Goal: Task Accomplishment & Management: Manage account settings

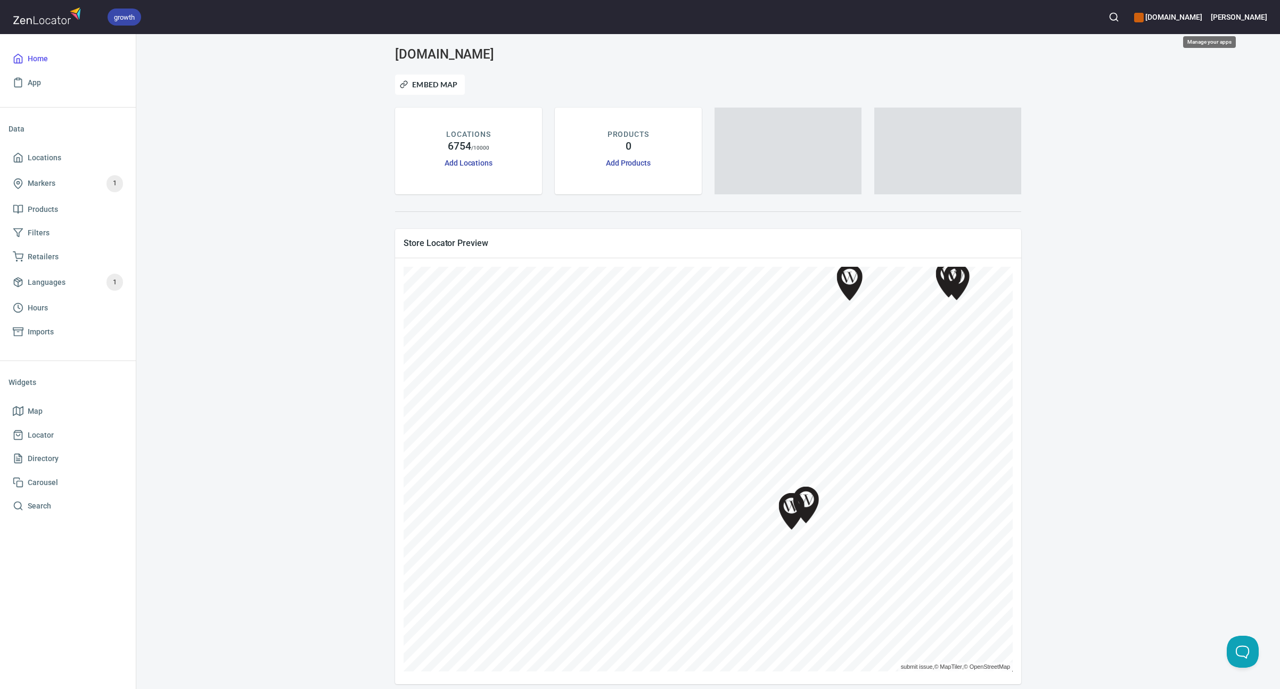
click at [1202, 17] on h6 "[DOMAIN_NAME]" at bounding box center [1168, 17] width 68 height 12
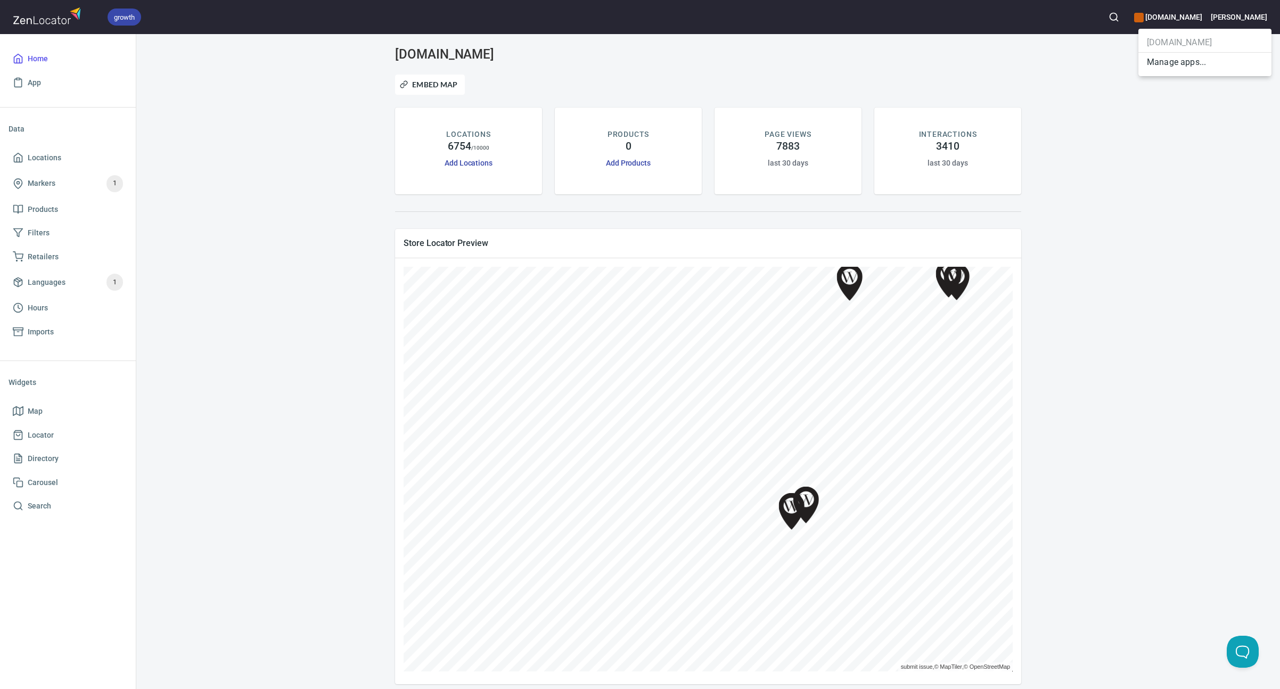
click at [1260, 18] on div at bounding box center [640, 344] width 1280 height 689
click at [1261, 18] on h6 "[PERSON_NAME]" at bounding box center [1239, 17] width 56 height 12
click at [1189, 44] on li "Account" at bounding box center [1218, 42] width 106 height 19
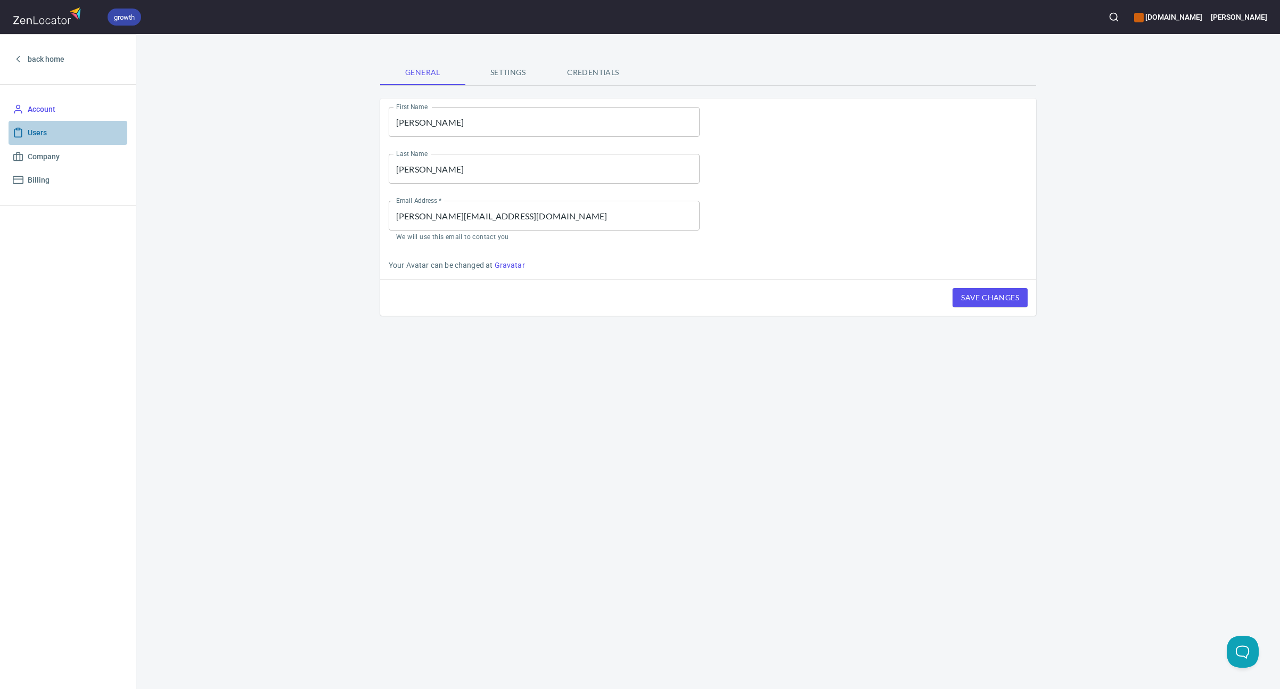
click at [35, 130] on span "Users" at bounding box center [37, 132] width 19 height 13
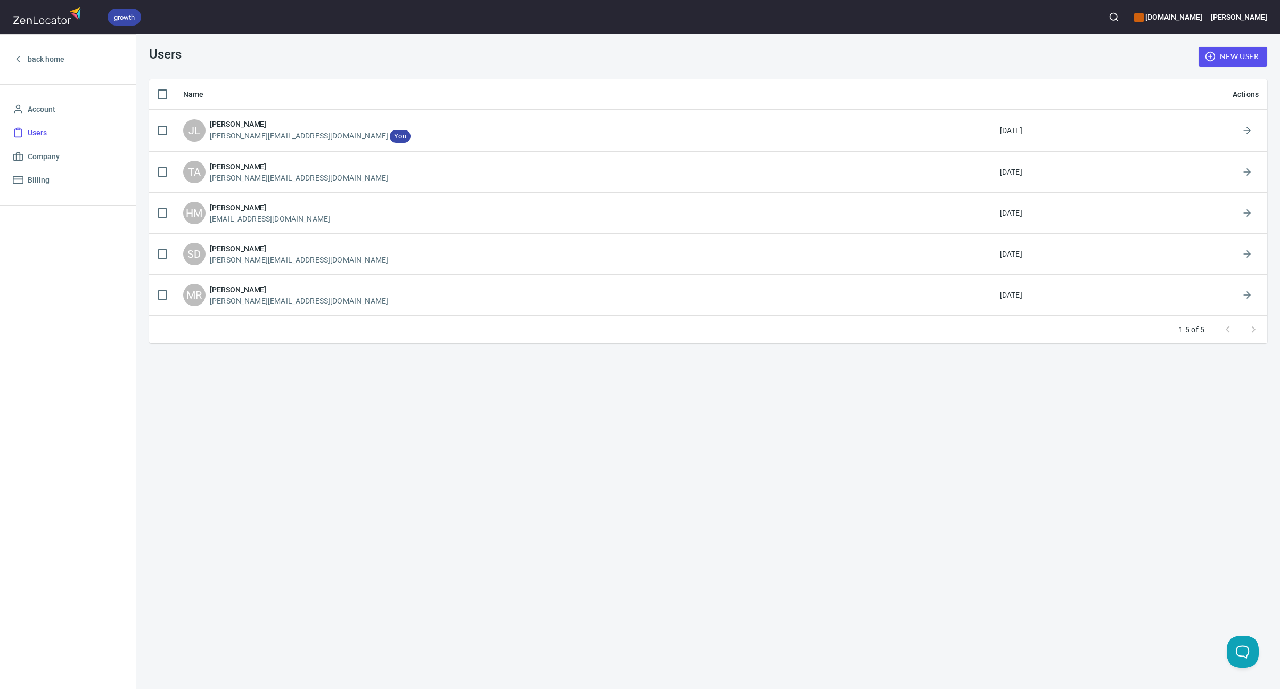
click at [1230, 56] on span "New User" at bounding box center [1233, 56] width 52 height 13
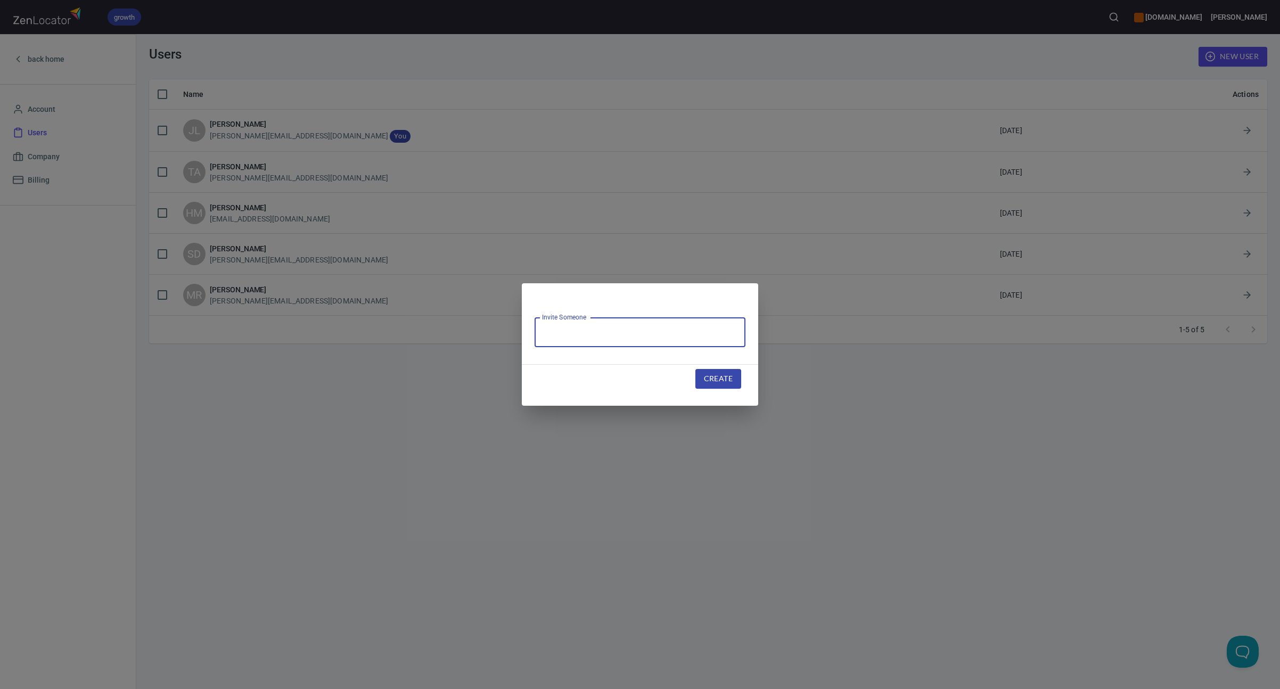
click at [565, 330] on input "text" at bounding box center [639, 332] width 211 height 30
type input "[EMAIL_ADDRESS][DOMAIN_NAME]"
click at [732, 378] on button "Create" at bounding box center [718, 379] width 46 height 20
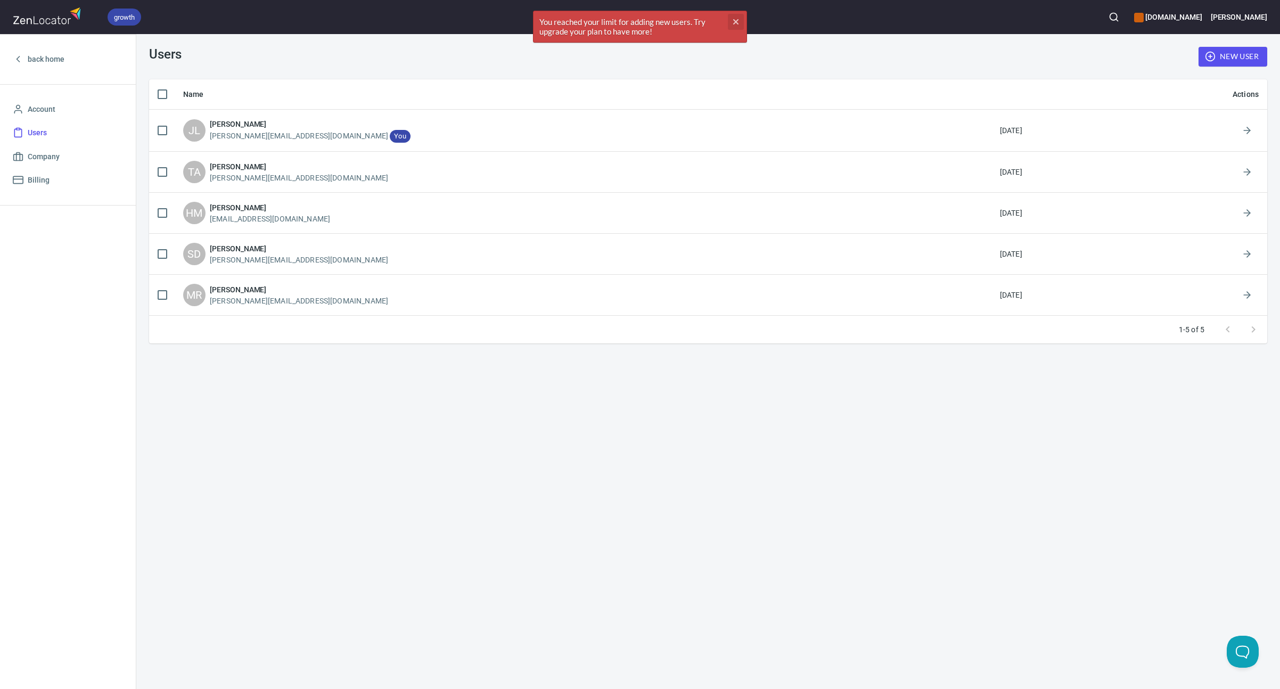
click at [733, 20] on icon "button" at bounding box center [735, 21] width 5 height 5
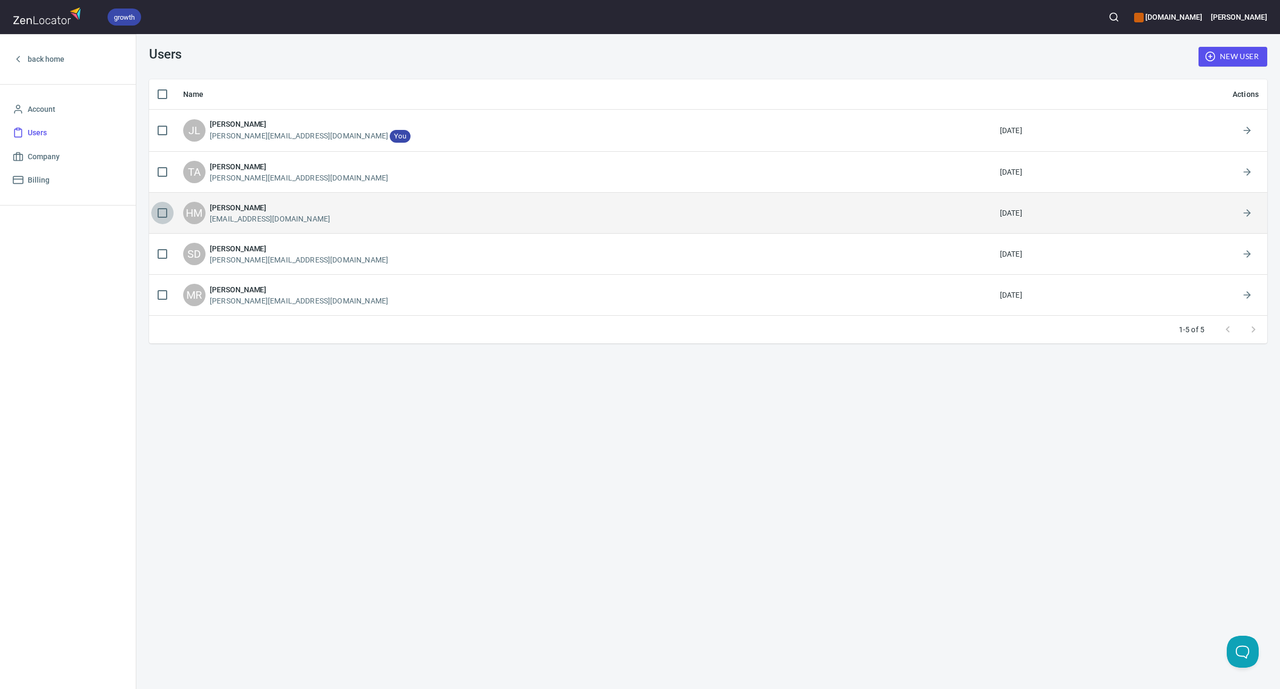
click at [165, 213] on input "checkbox" at bounding box center [162, 213] width 22 height 22
checkbox input "true"
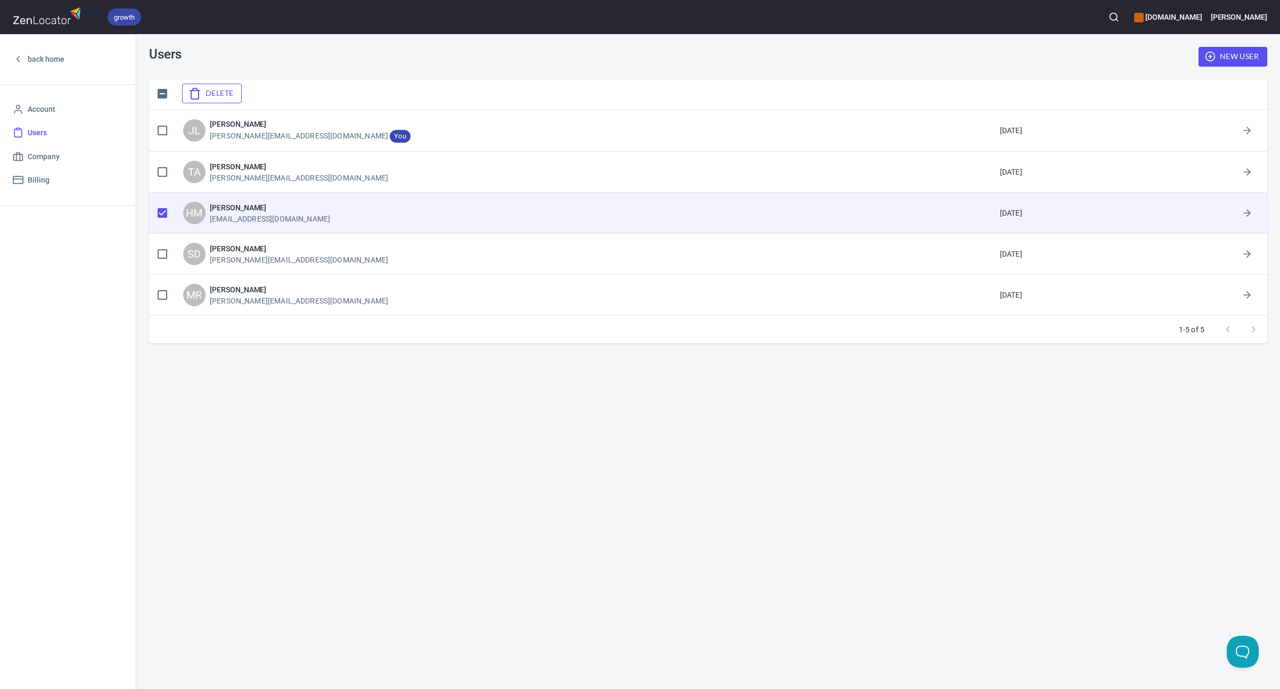
click at [225, 89] on span "Delete" at bounding box center [212, 93] width 43 height 13
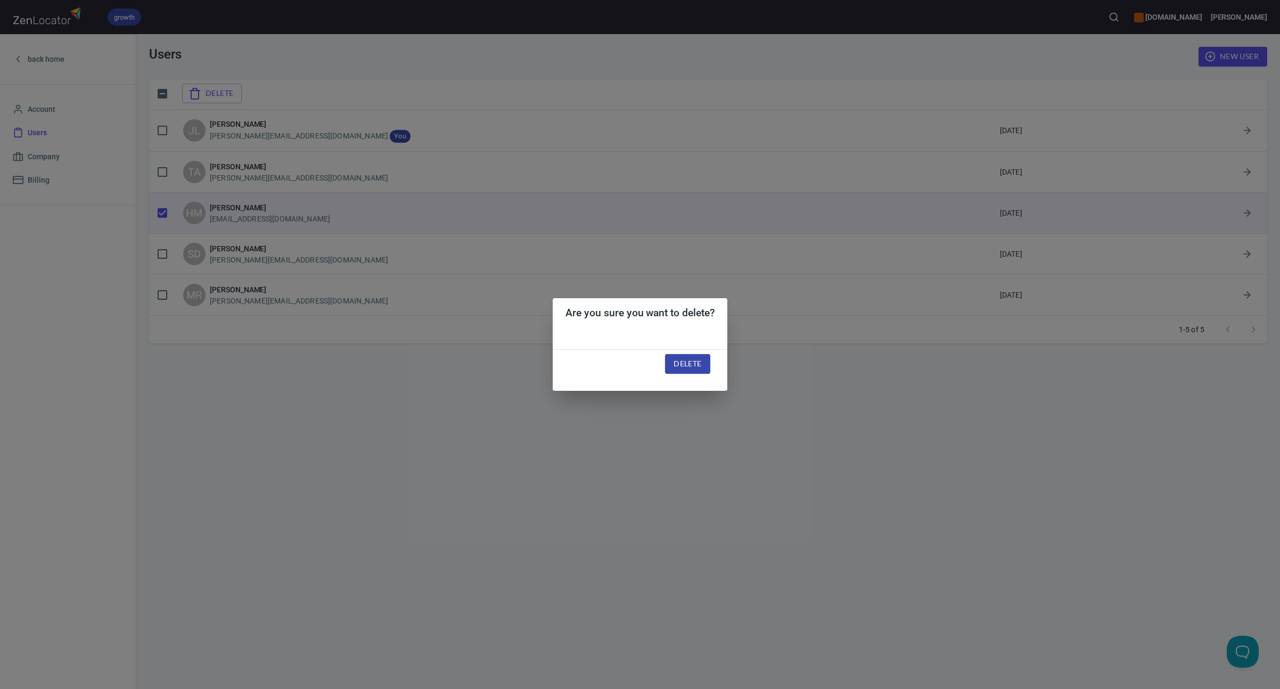
click at [691, 367] on span "Delete" at bounding box center [687, 363] width 28 height 13
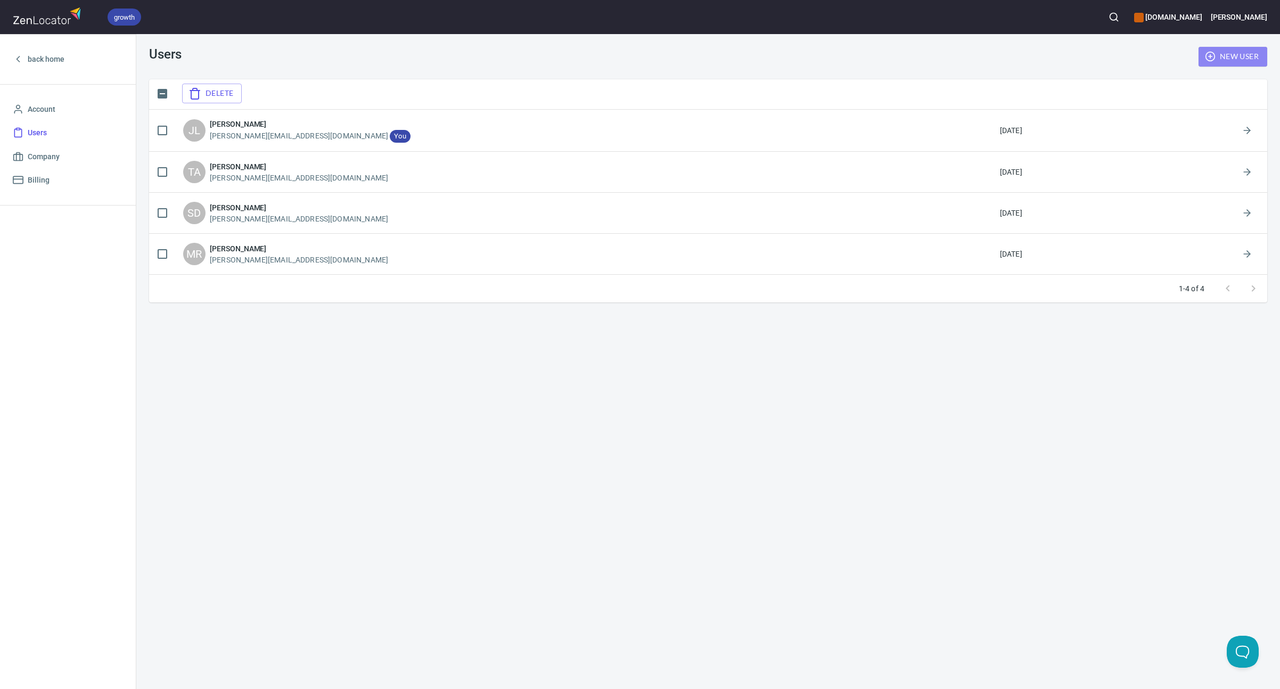
click at [1231, 60] on span "New User" at bounding box center [1233, 56] width 52 height 13
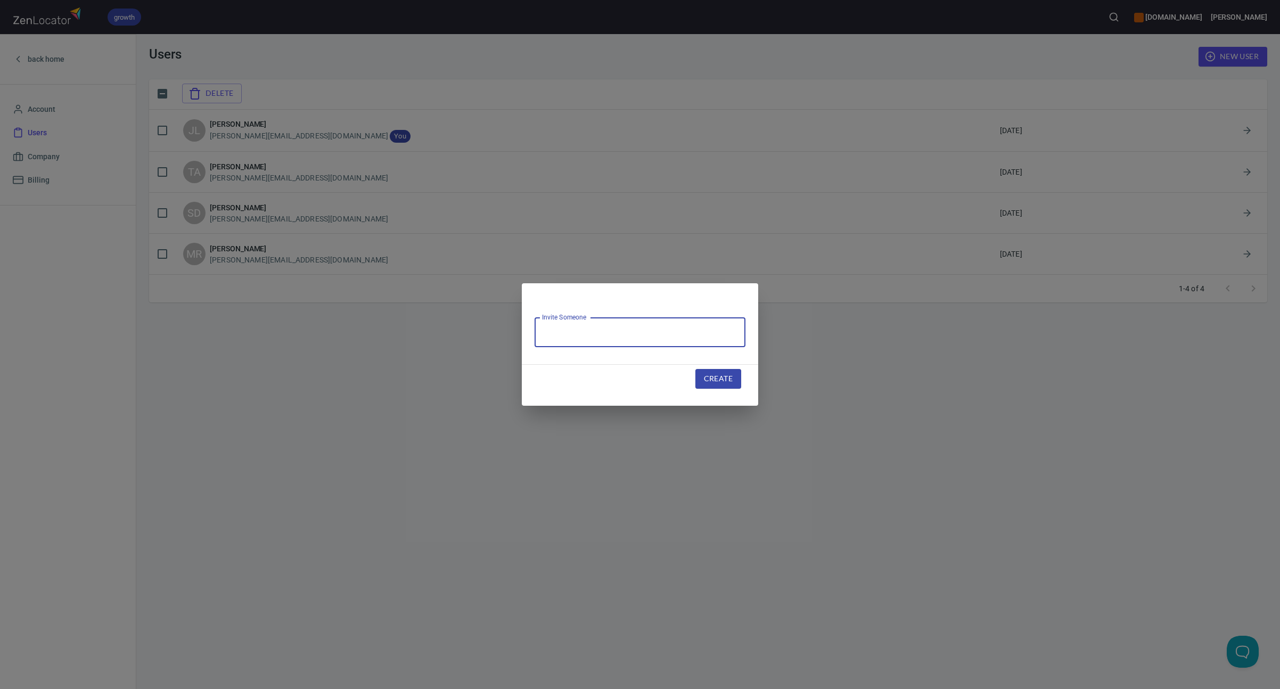
click at [589, 332] on input "text" at bounding box center [639, 332] width 211 height 30
type input "[EMAIL_ADDRESS][DOMAIN_NAME]"
click at [730, 379] on span "Create" at bounding box center [718, 378] width 29 height 13
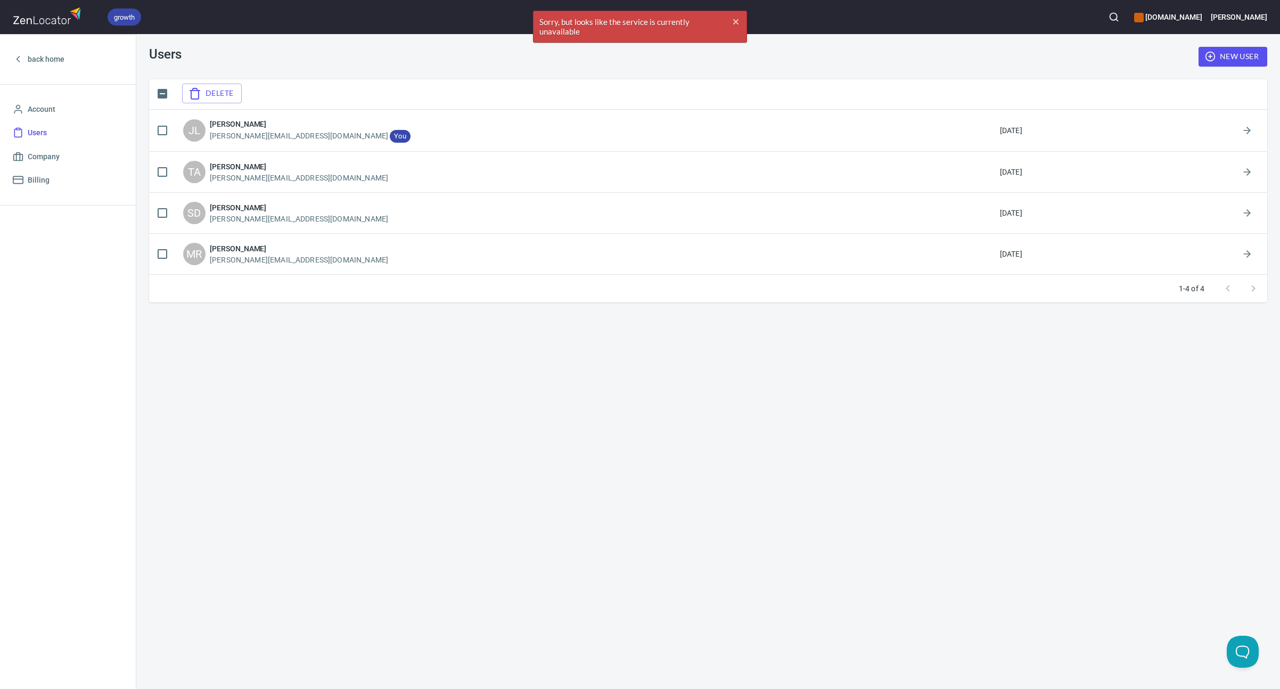
click at [356, 424] on div "Users New User Delete Name Actions JL Jeff Livingston jeff@federicibrands.com Y…" at bounding box center [707, 361] width 1143 height 655
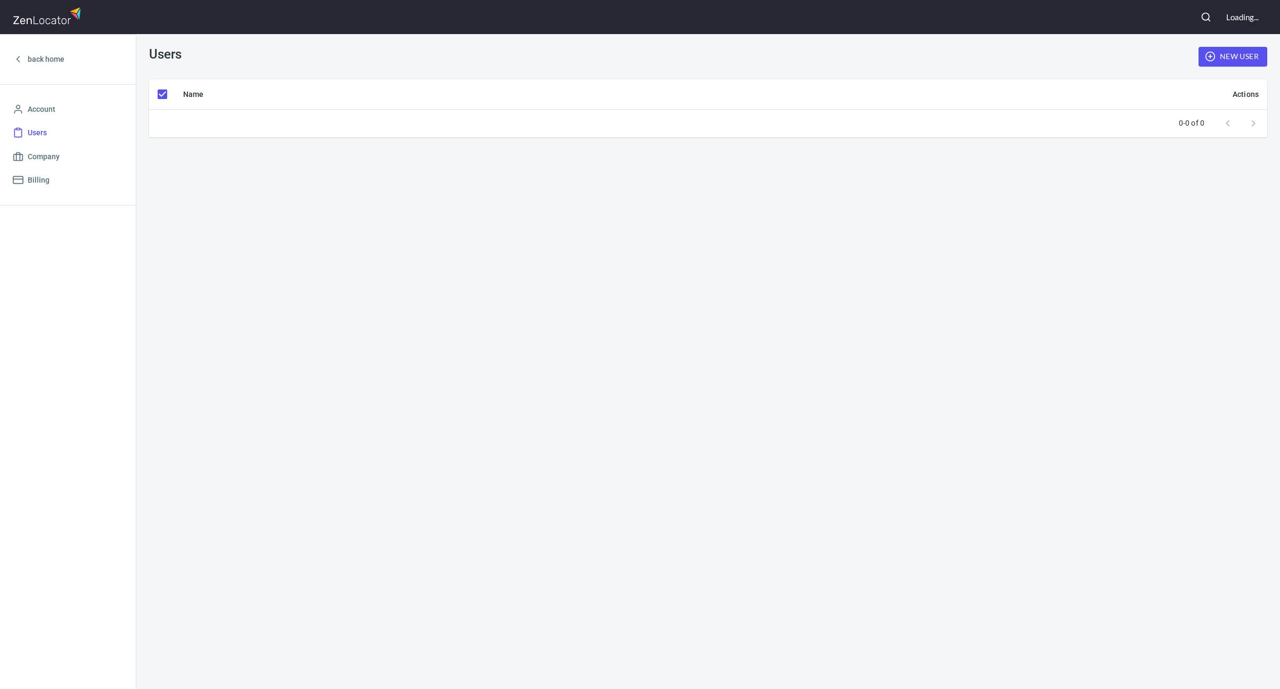
checkbox input "false"
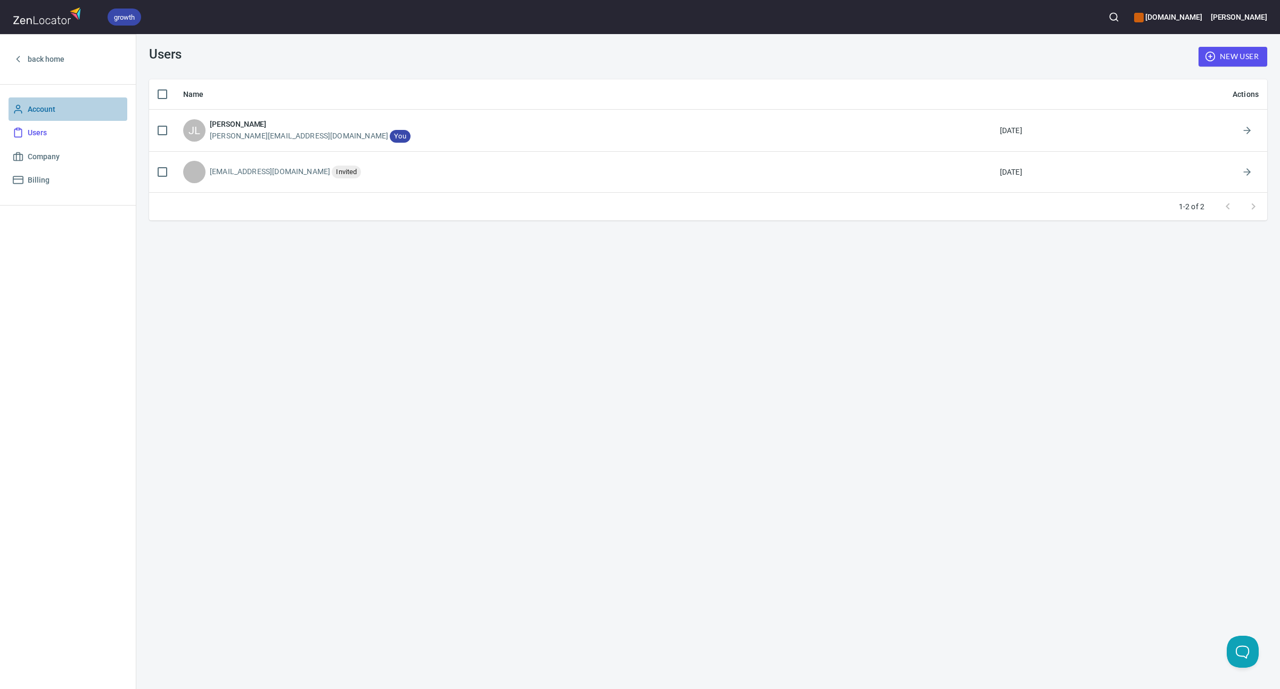
click at [40, 107] on span "Account" at bounding box center [42, 109] width 28 height 13
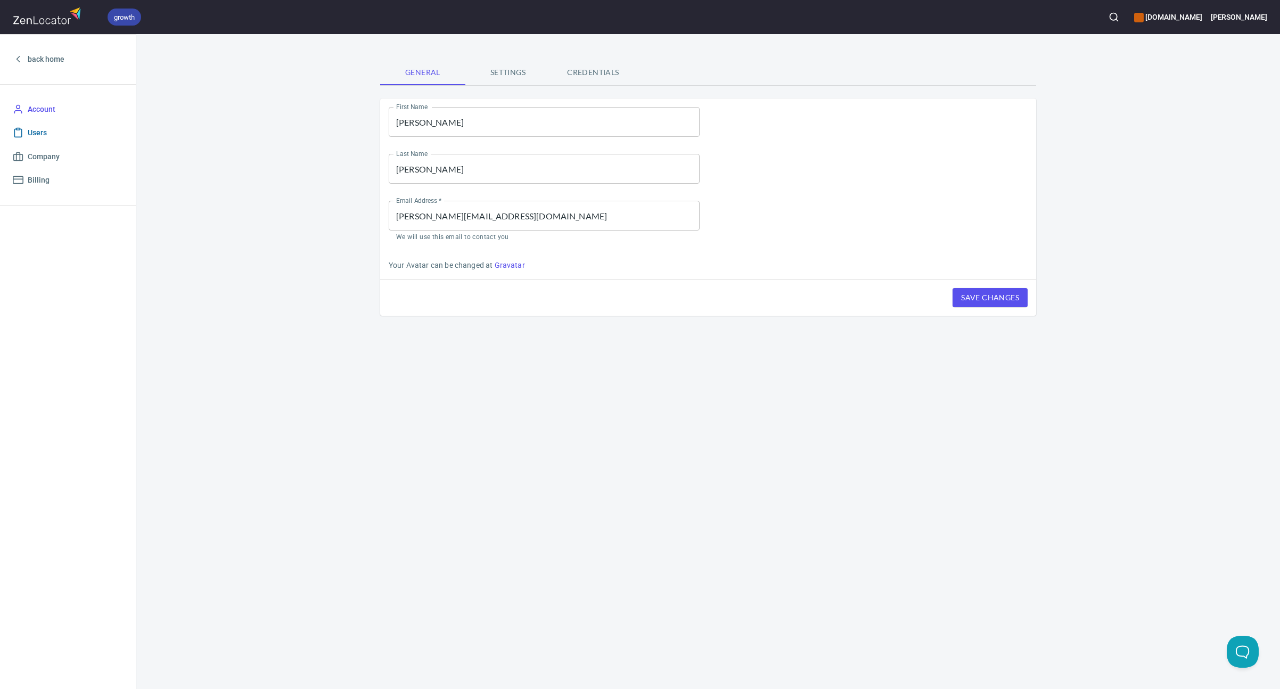
click at [38, 132] on span "Users" at bounding box center [37, 132] width 19 height 13
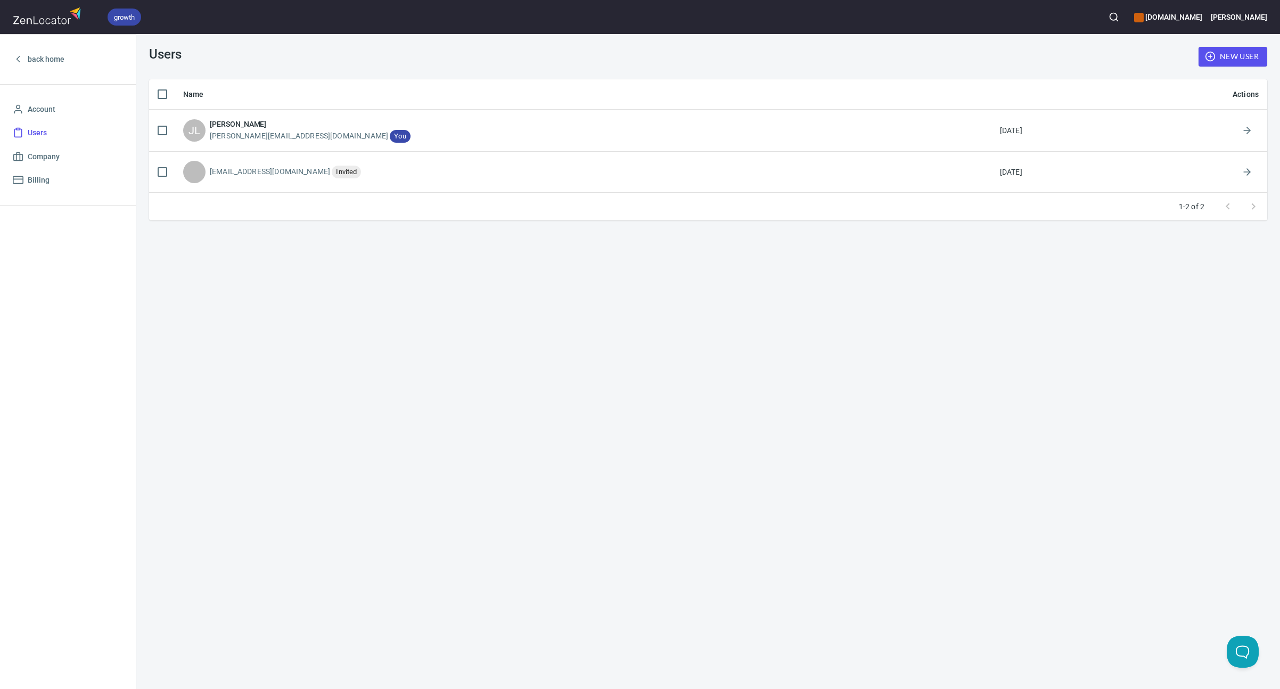
click at [206, 257] on div "Users New User Name Actions JL Jeff Livingston jeff@federicibrands.com You 24 M…" at bounding box center [707, 361] width 1143 height 655
checkbox input "false"
click at [35, 104] on span "Account" at bounding box center [42, 109] width 28 height 13
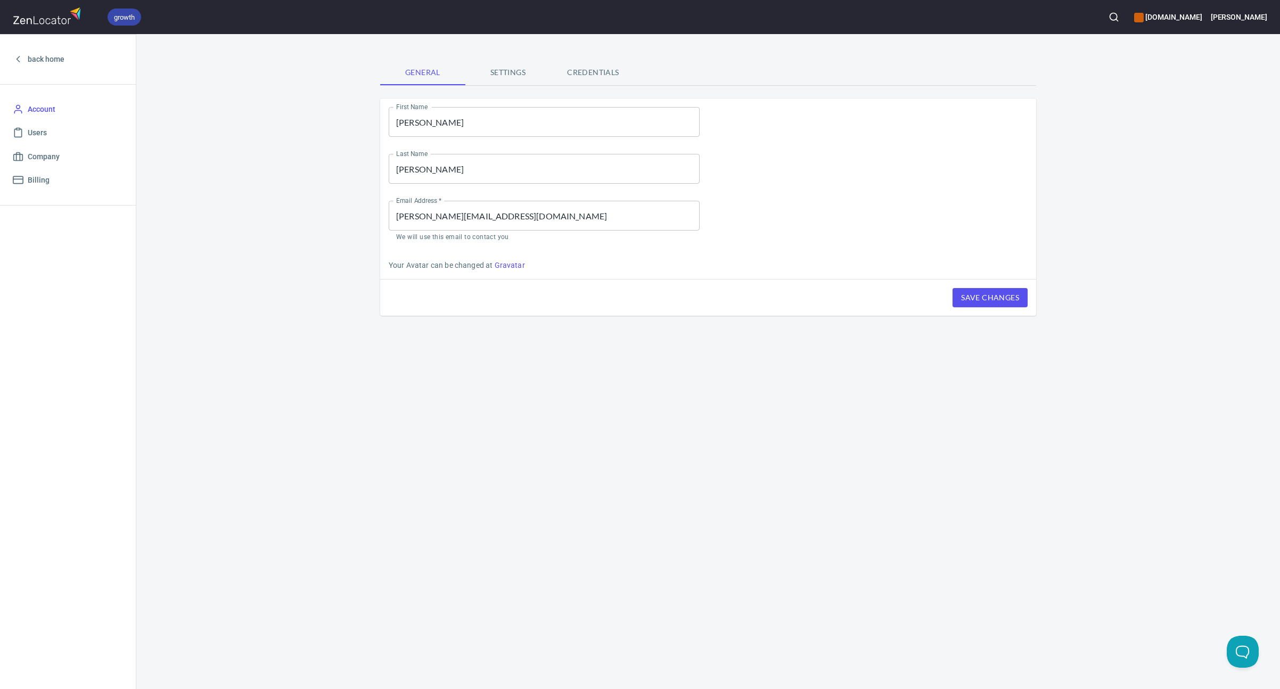
click at [514, 72] on span "Settings" at bounding box center [508, 72] width 72 height 13
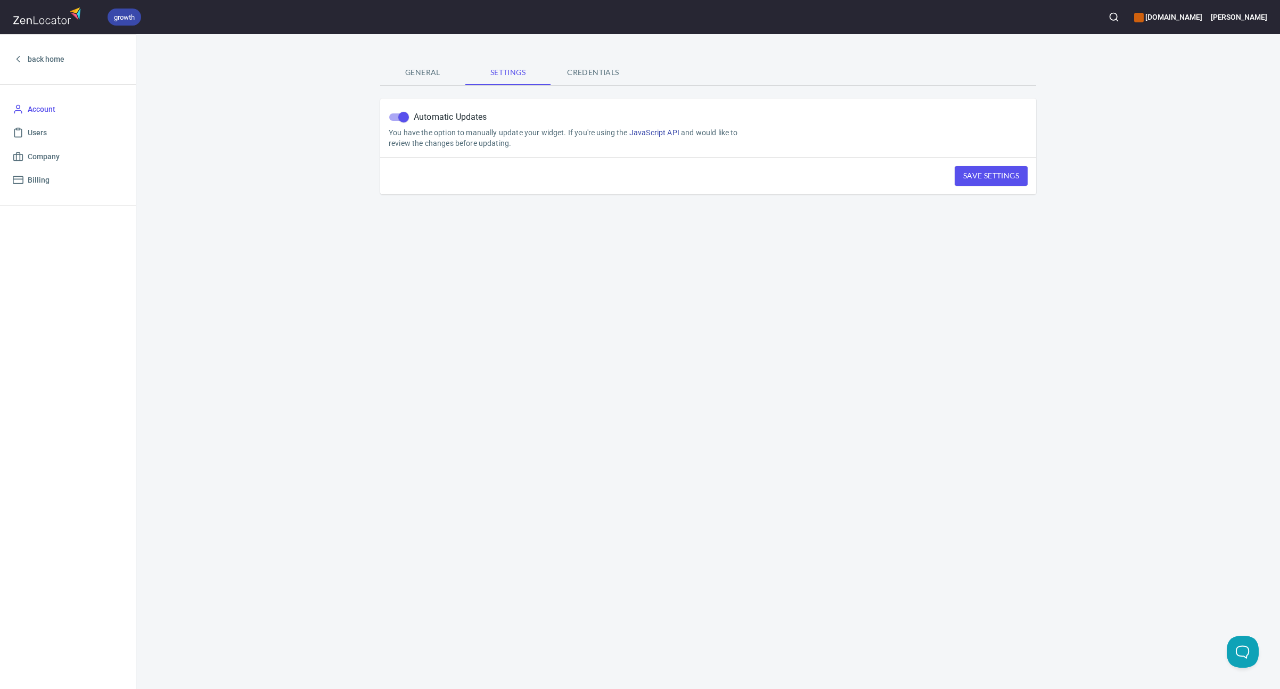
click at [595, 73] on span "Credentials" at bounding box center [593, 72] width 72 height 13
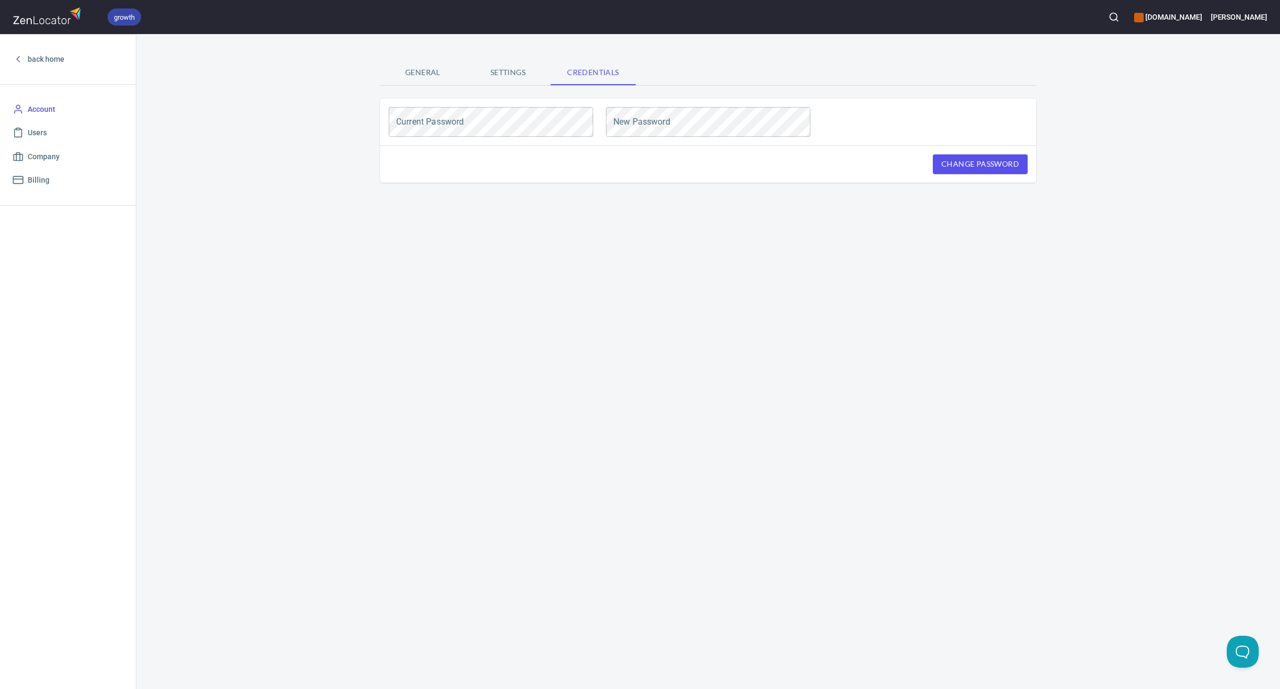
click at [426, 73] on span "General" at bounding box center [422, 72] width 72 height 13
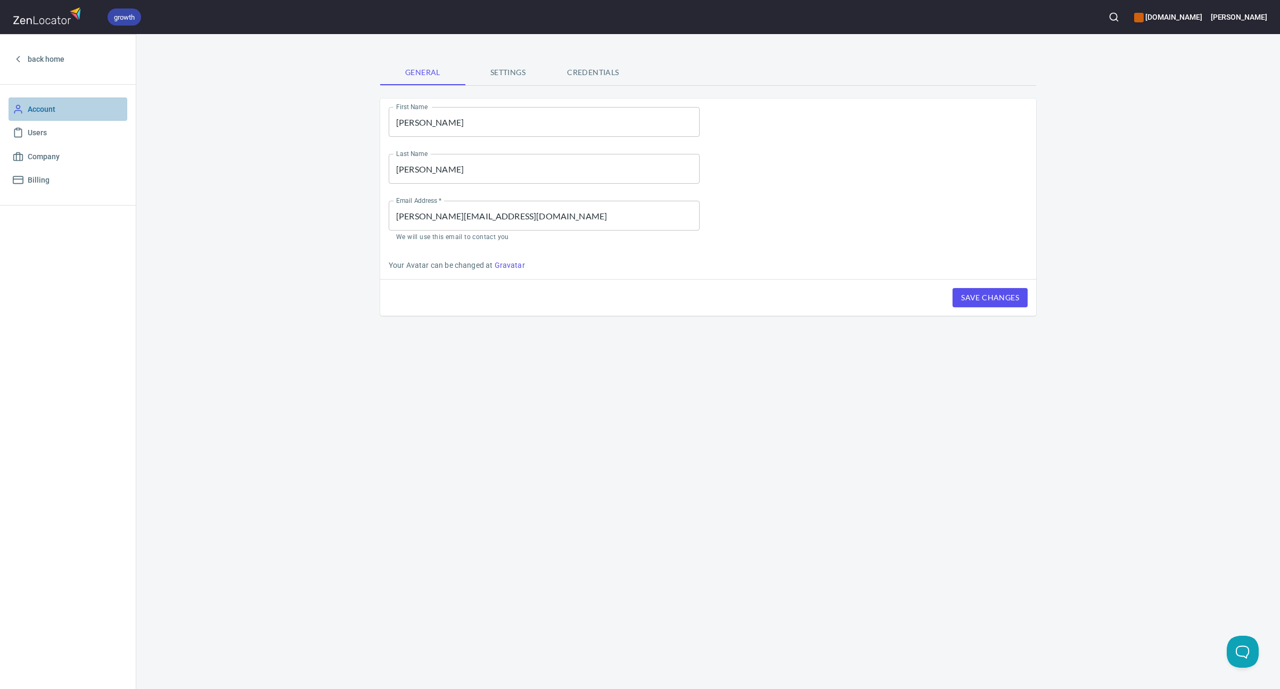
click at [43, 109] on span "Account" at bounding box center [42, 109] width 28 height 13
click at [38, 57] on span "back home" at bounding box center [46, 59] width 37 height 13
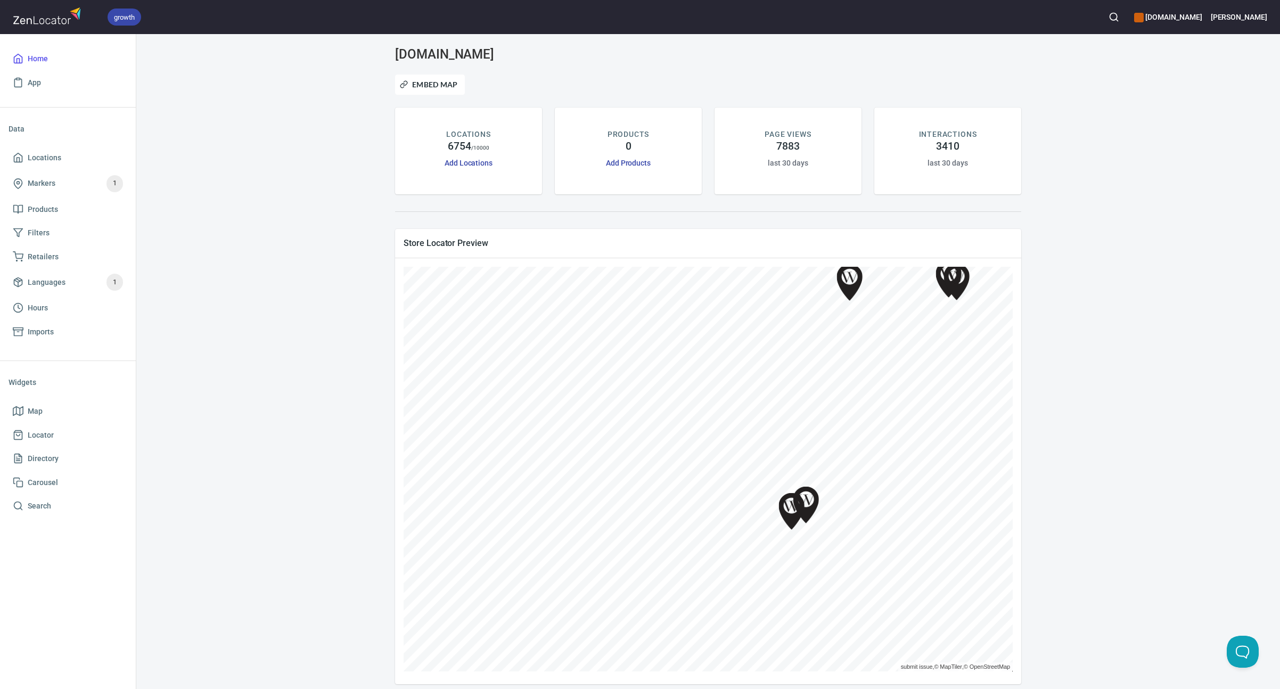
click at [211, 198] on div "[DOMAIN_NAME] Embed Map LOCATIONS 6754 / 10000 Add Locations PRODUCTS 0 Add Pro…" at bounding box center [708, 365] width 1118 height 637
click at [40, 55] on span "Home" at bounding box center [38, 58] width 20 height 13
click at [1264, 13] on h6 "[PERSON_NAME]" at bounding box center [1239, 17] width 56 height 12
click at [1191, 45] on li "Account" at bounding box center [1218, 42] width 106 height 19
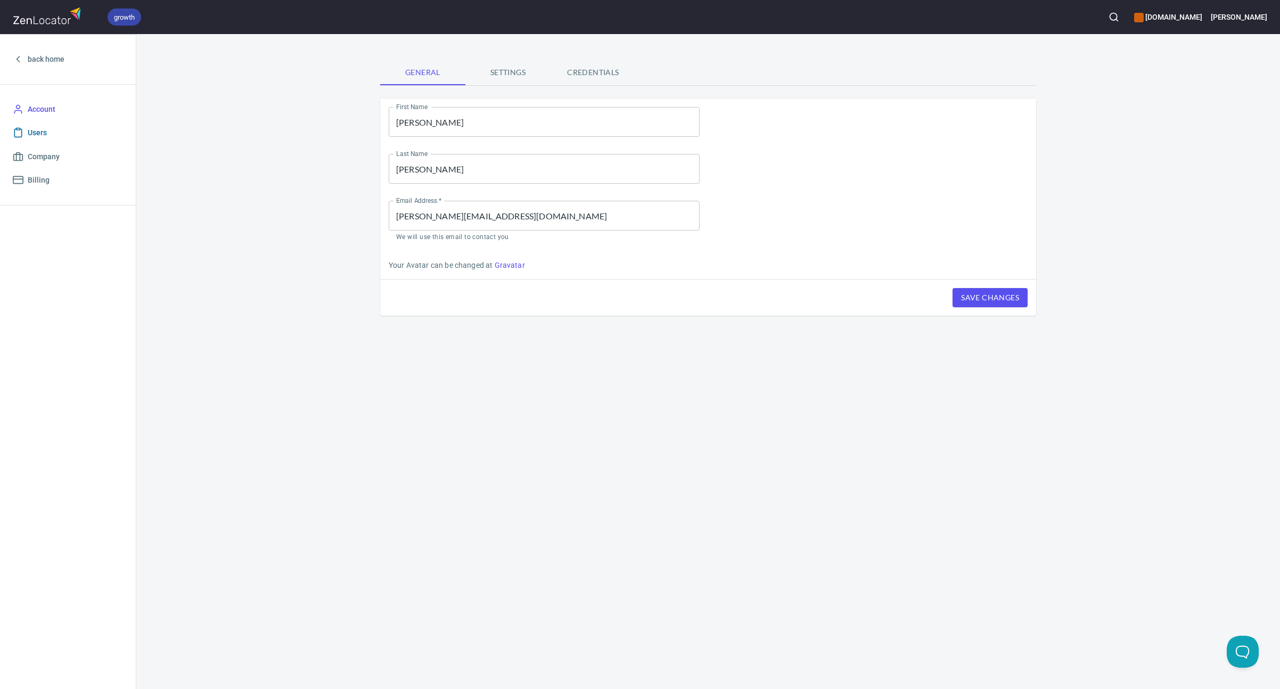
click at [36, 133] on span "Users" at bounding box center [37, 132] width 19 height 13
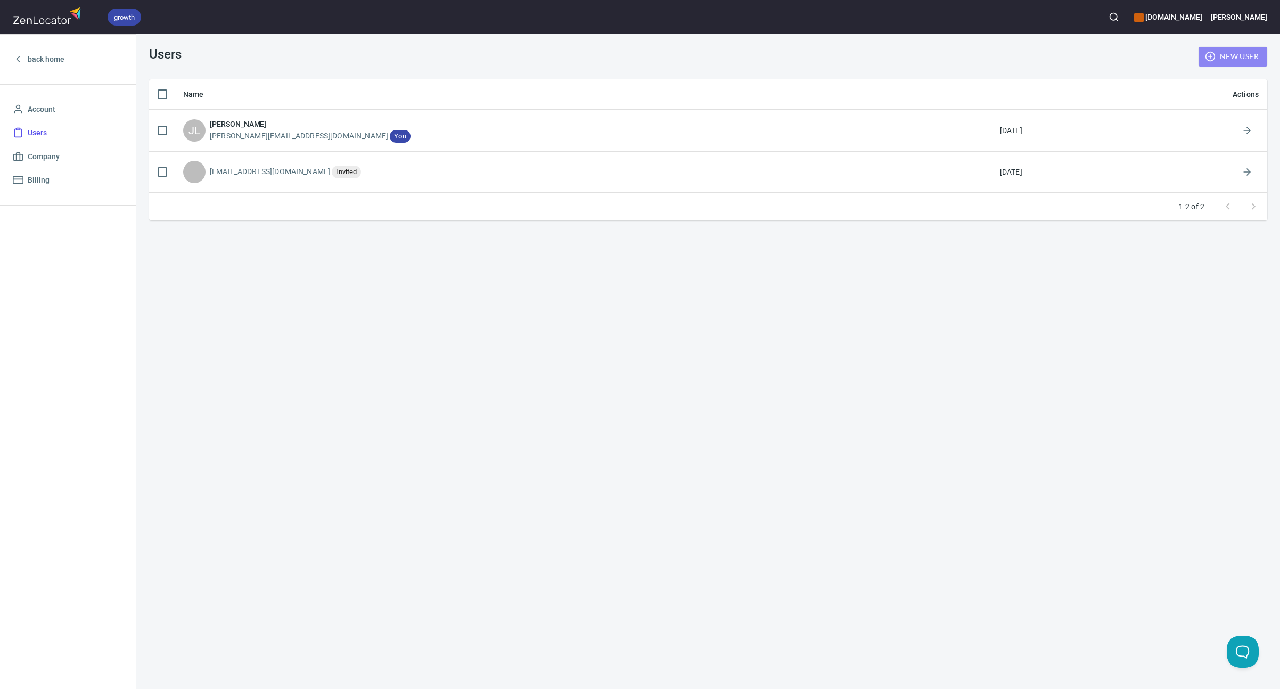
click at [1237, 56] on span "New User" at bounding box center [1233, 56] width 52 height 13
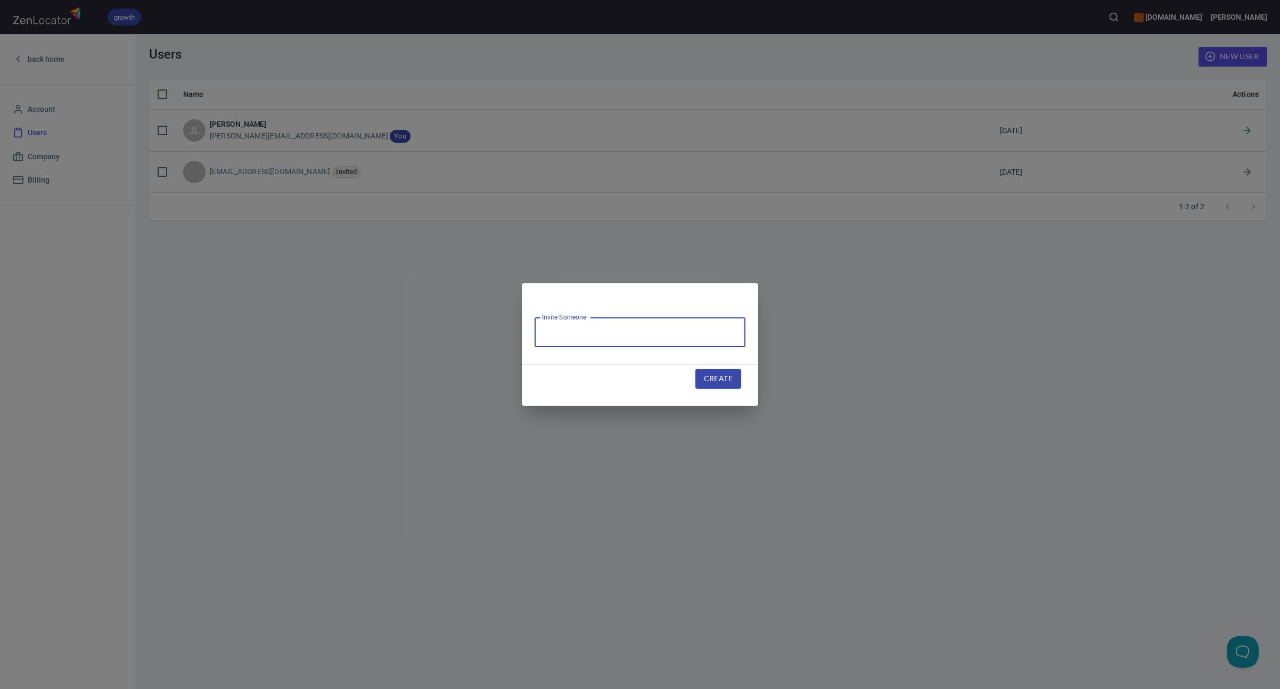
click at [594, 329] on input "text" at bounding box center [639, 332] width 211 height 30
type input "[PERSON_NAME][EMAIL_ADDRESS][DOMAIN_NAME]"
click at [722, 381] on span "Create" at bounding box center [718, 378] width 29 height 13
